Goal: Task Accomplishment & Management: Use online tool/utility

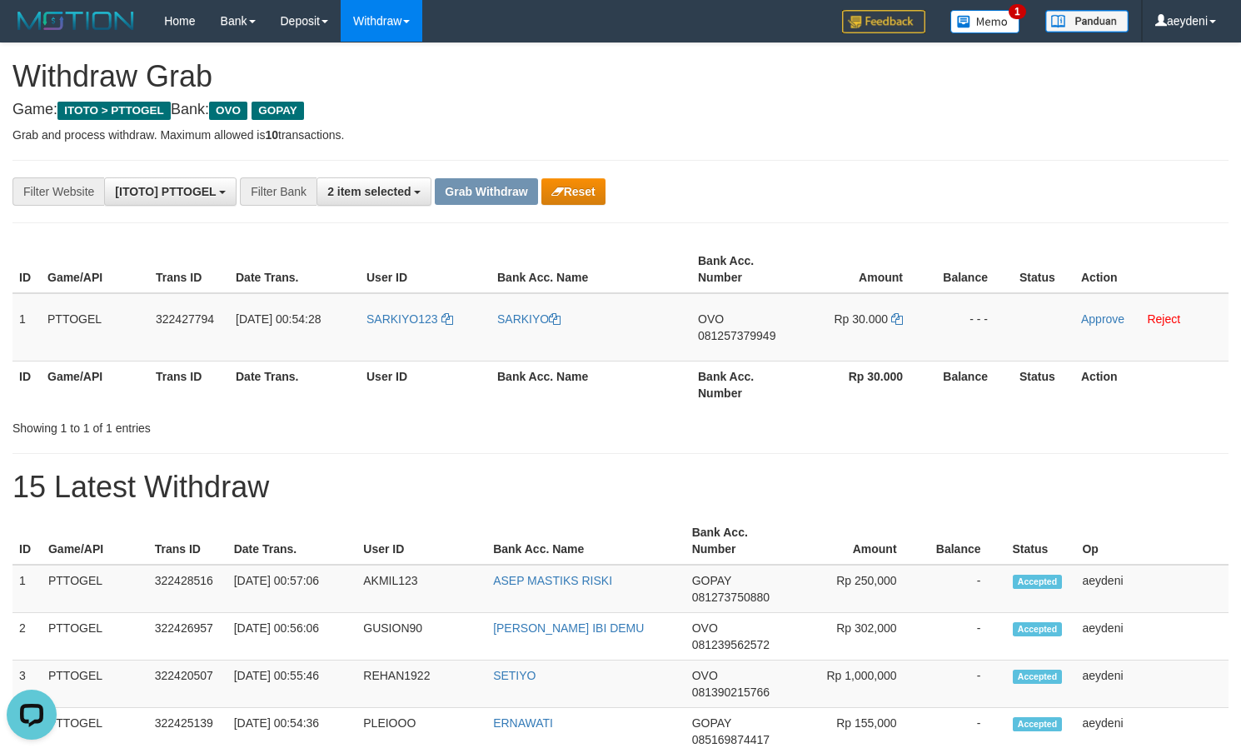
scroll to position [242, 0]
click at [730, 351] on td "OVO 081257379949" at bounding box center [745, 327] width 108 height 68
copy span "081257379949"
click at [899, 322] on icon at bounding box center [897, 319] width 12 height 12
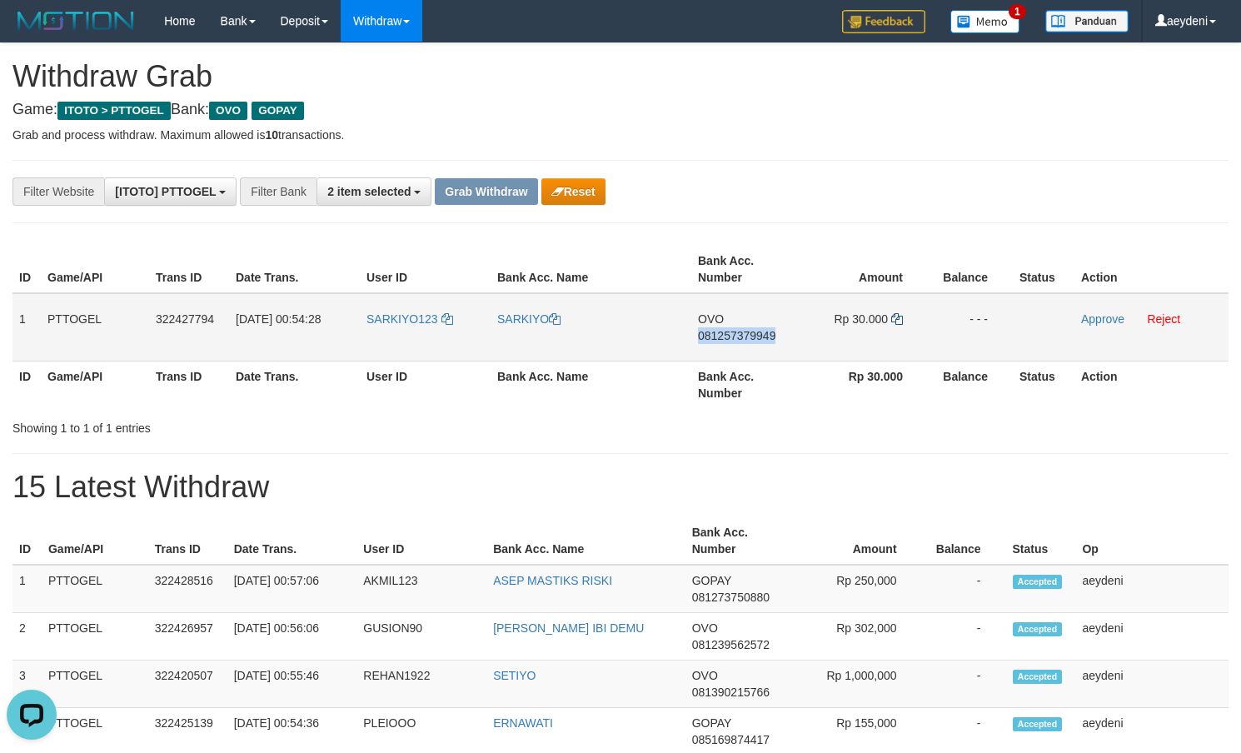
copy span "081257379949"
click at [899, 322] on icon at bounding box center [897, 319] width 12 height 12
click at [1105, 320] on link "Approve" at bounding box center [1102, 318] width 43 height 13
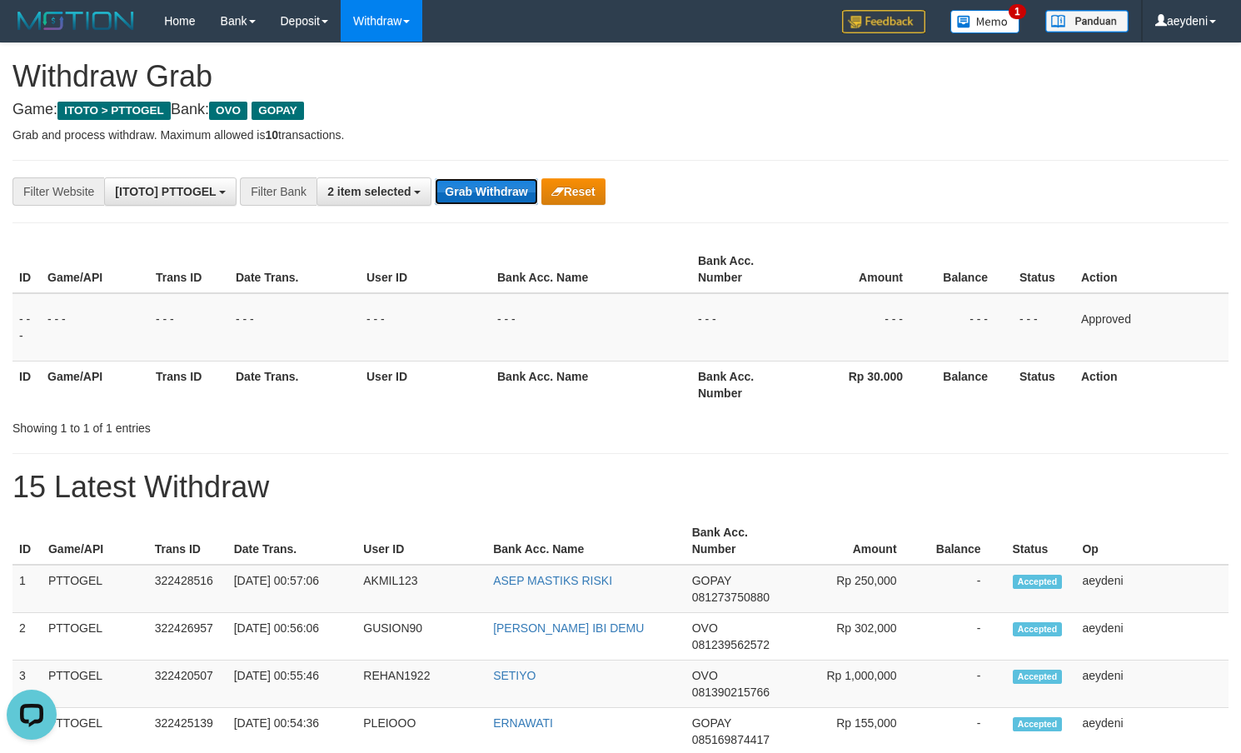
click at [487, 190] on button "Grab Withdraw" at bounding box center [486, 191] width 102 height 27
click at [486, 190] on button "Grab Withdraw" at bounding box center [486, 191] width 102 height 27
